Goal: Task Accomplishment & Management: Check status

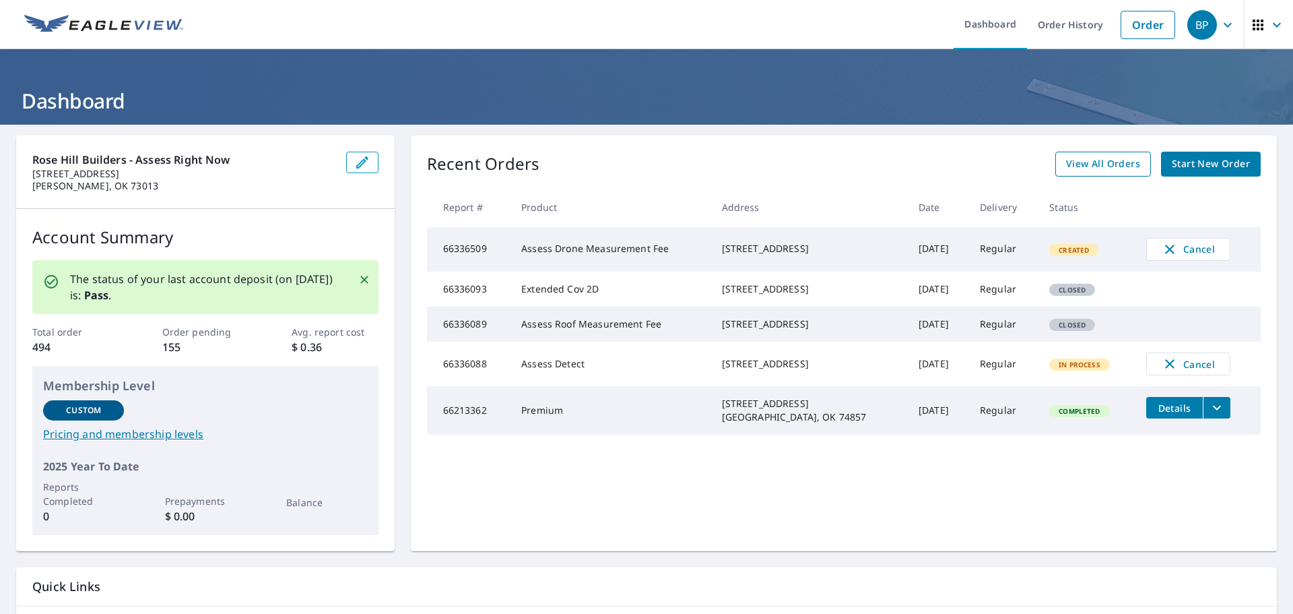
click at [1101, 162] on span "View All Orders" at bounding box center [1103, 164] width 74 height 17
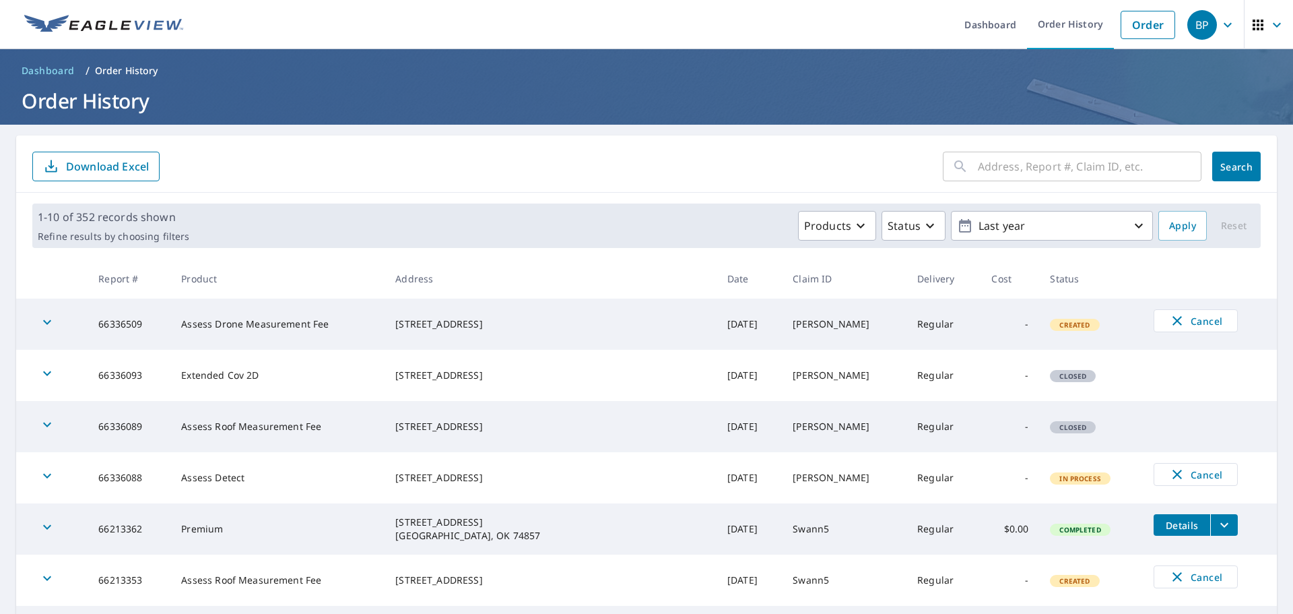
click at [1003, 154] on input "text" at bounding box center [1090, 167] width 224 height 38
type input "2122"
click button "Search" at bounding box center [1236, 167] width 48 height 30
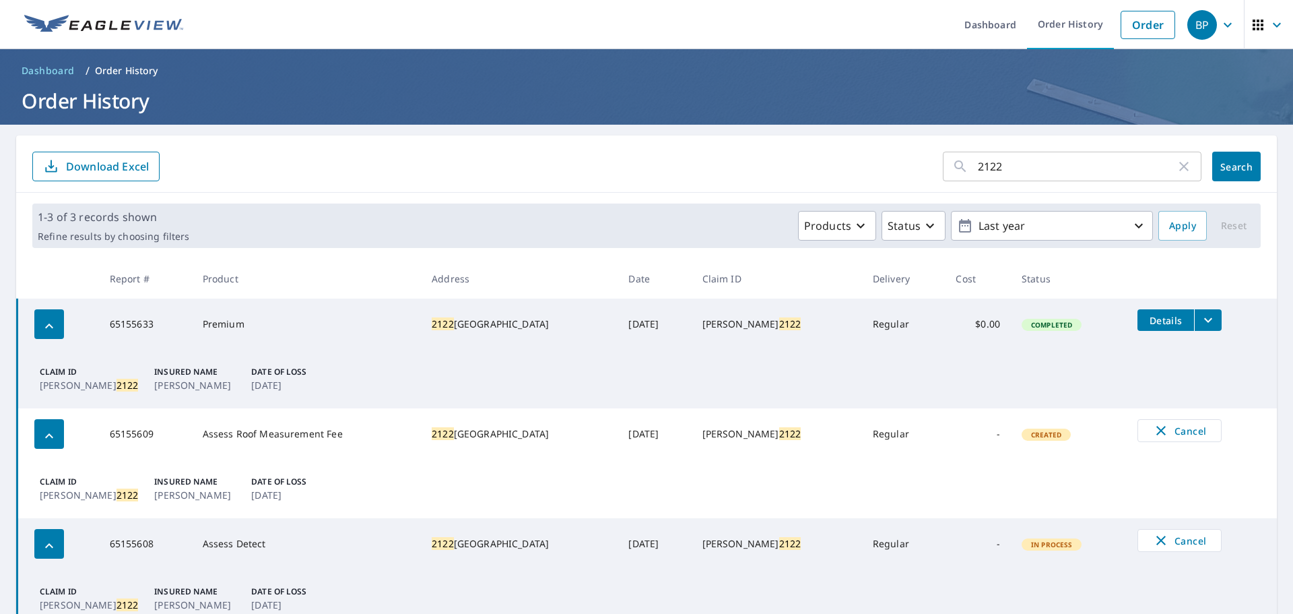
click at [1200, 316] on icon "filesDropdownBtn-65155633" at bounding box center [1208, 320] width 16 height 16
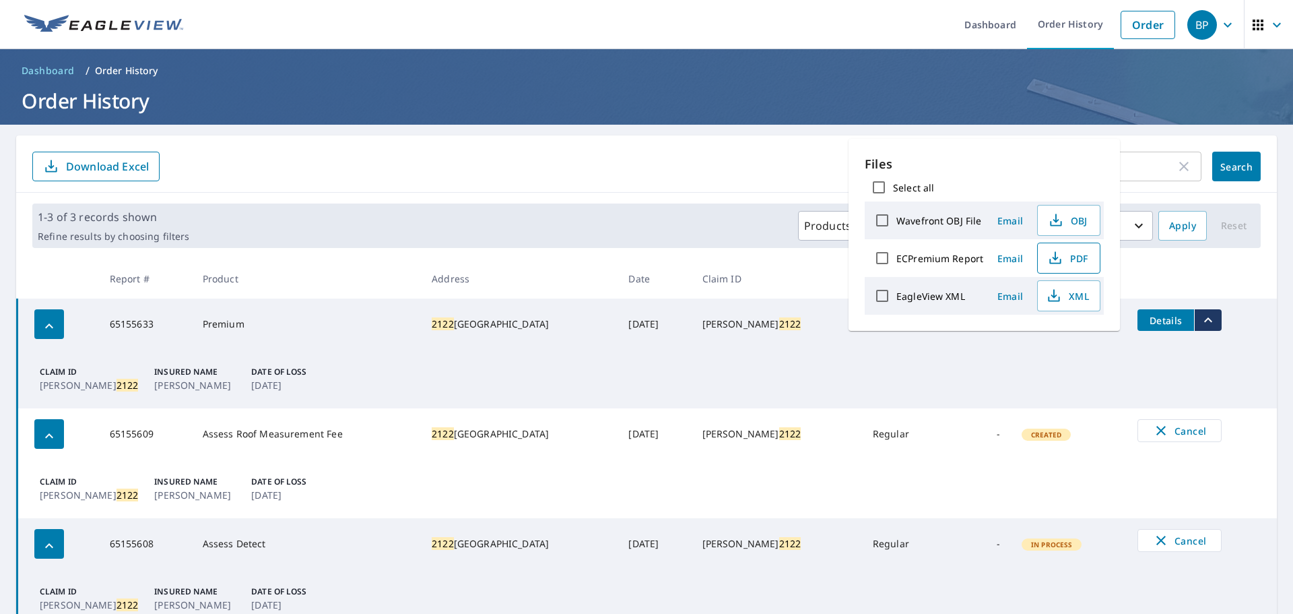
click at [1079, 256] on span "PDF" at bounding box center [1067, 258] width 43 height 16
